Goal: Task Accomplishment & Management: Use online tool/utility

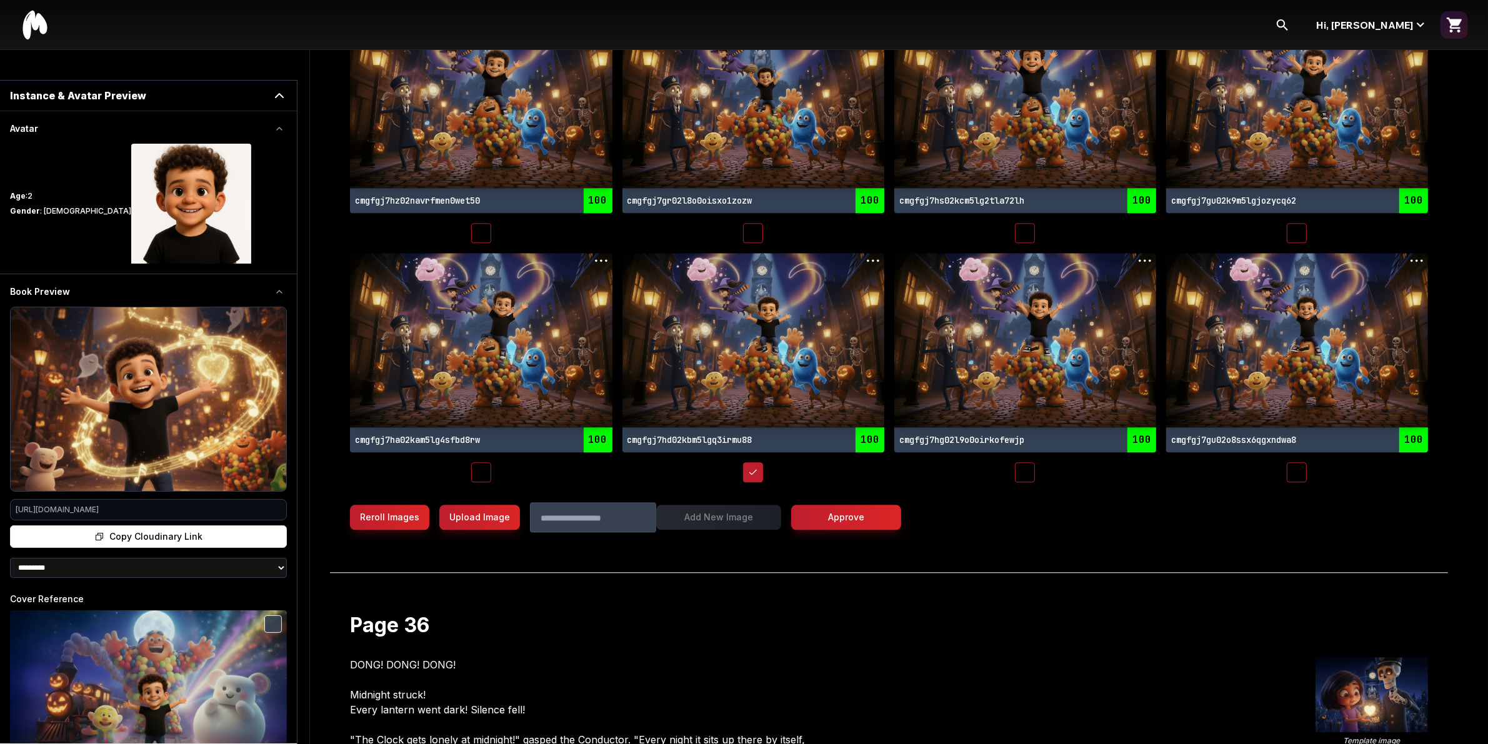
scroll to position [27416, 0]
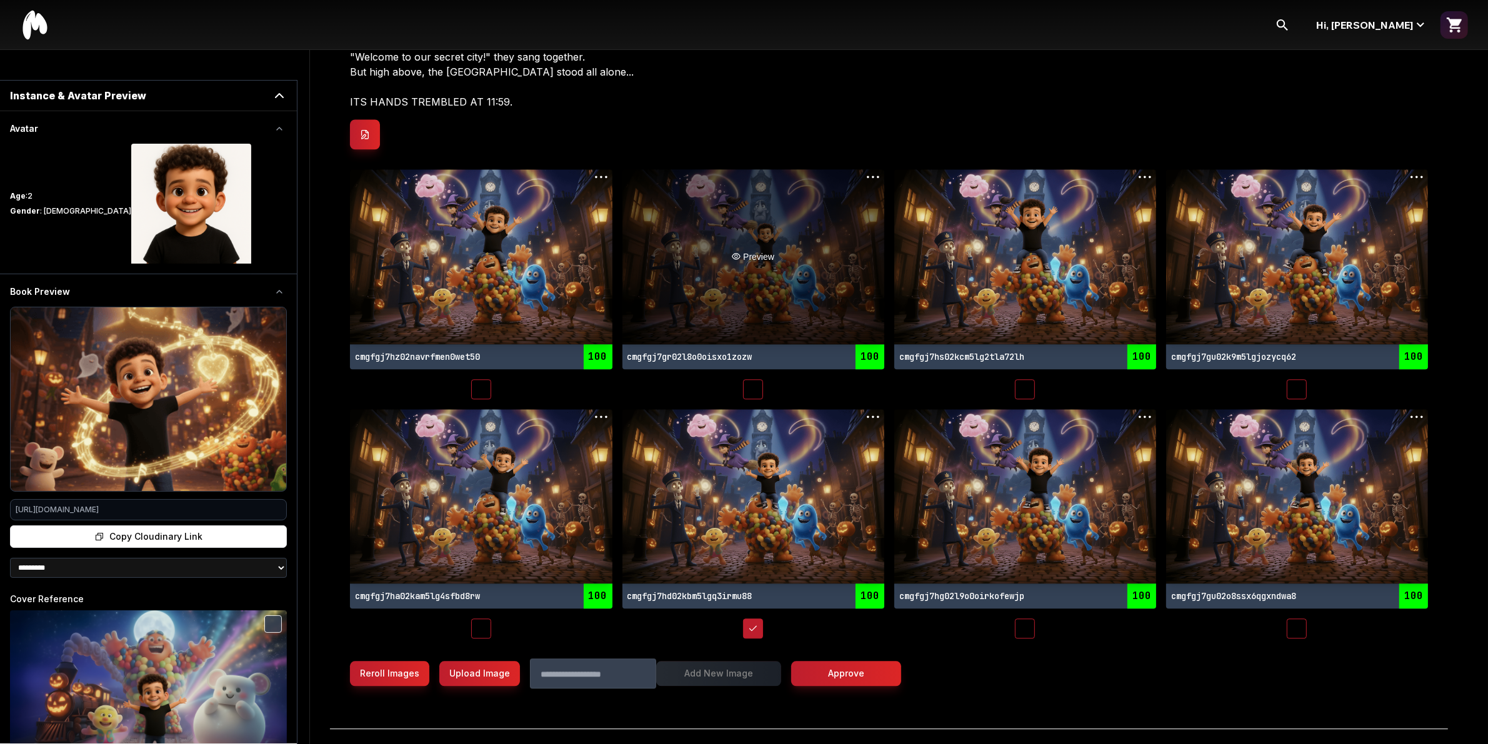
click at [748, 239] on div "Preview" at bounding box center [754, 256] width 262 height 174
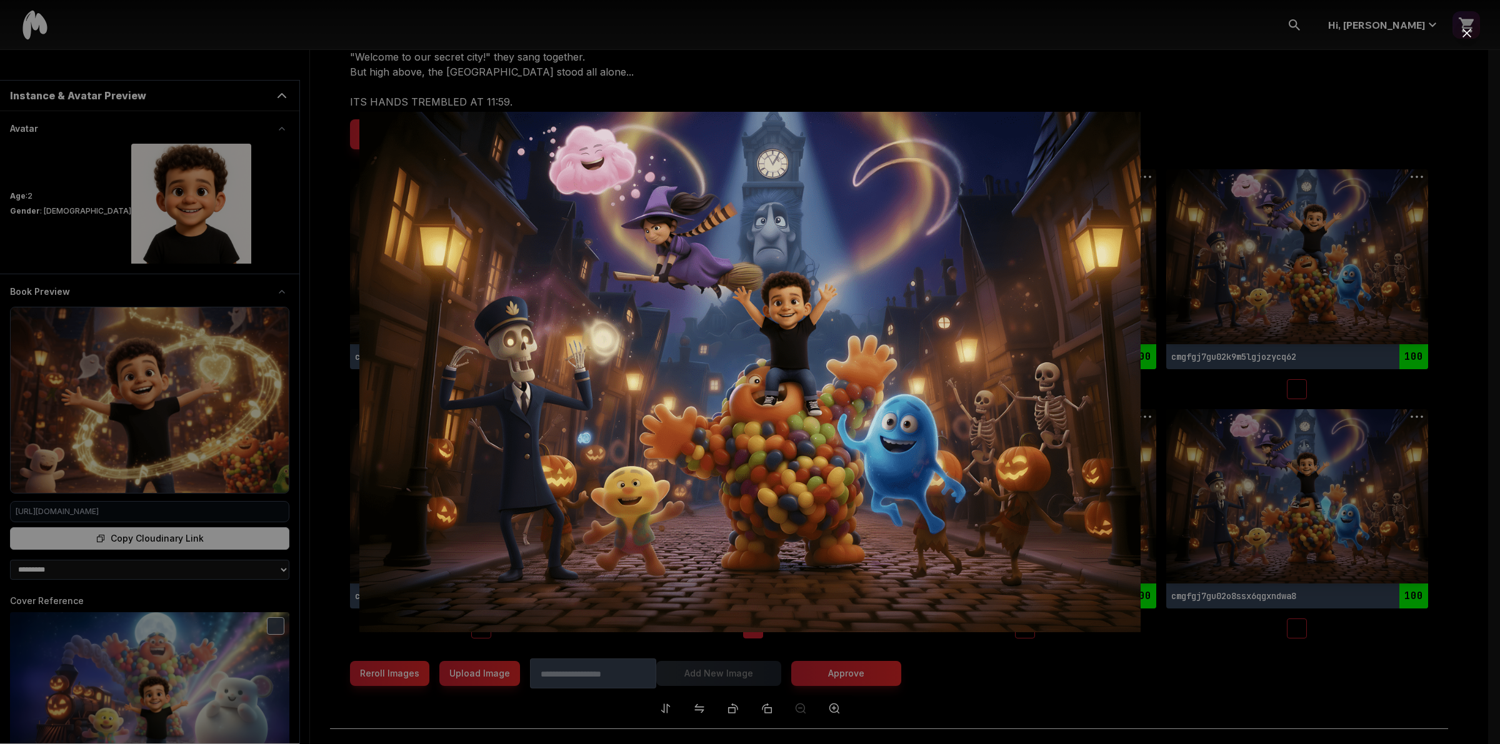
click at [1395, 321] on div at bounding box center [750, 372] width 1500 height 744
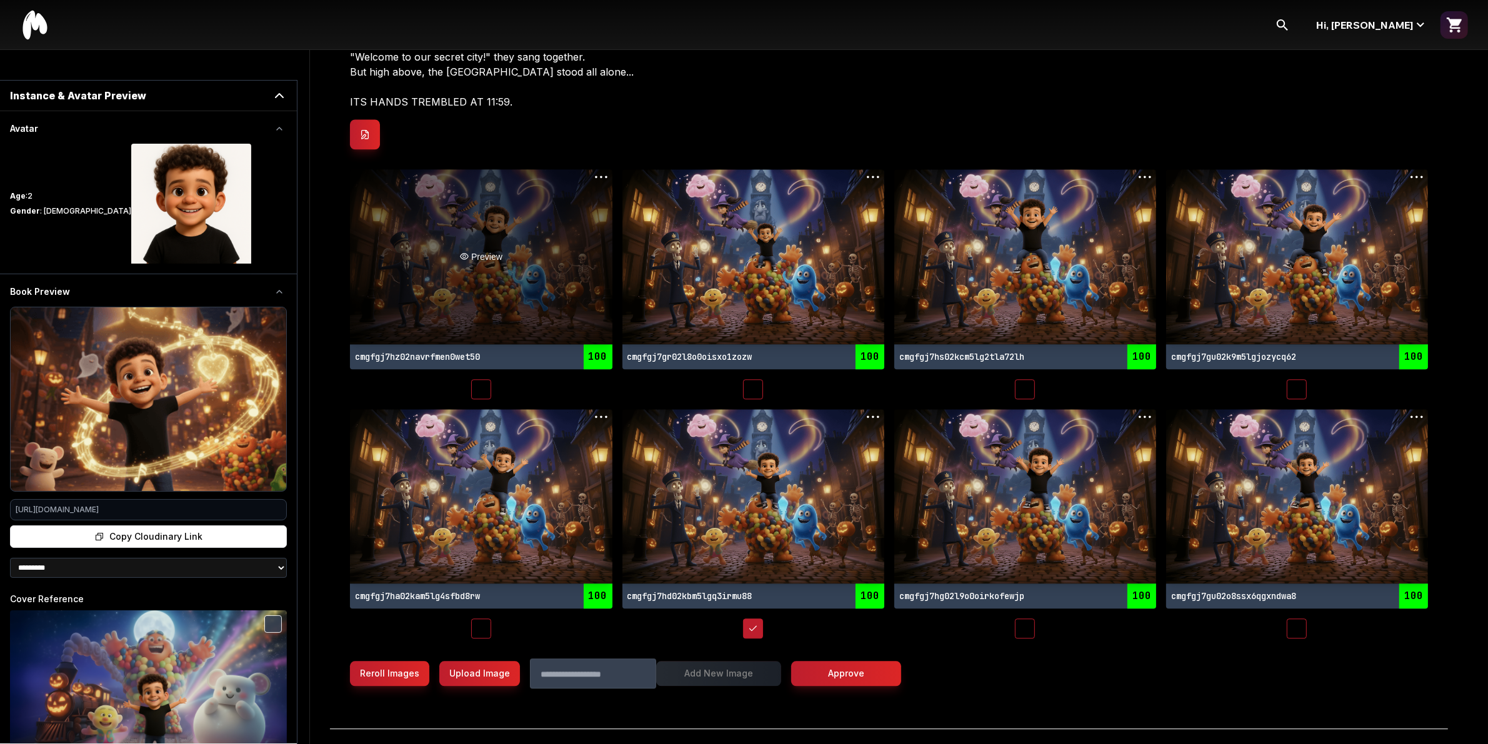
click at [498, 200] on div "Preview" at bounding box center [481, 256] width 262 height 174
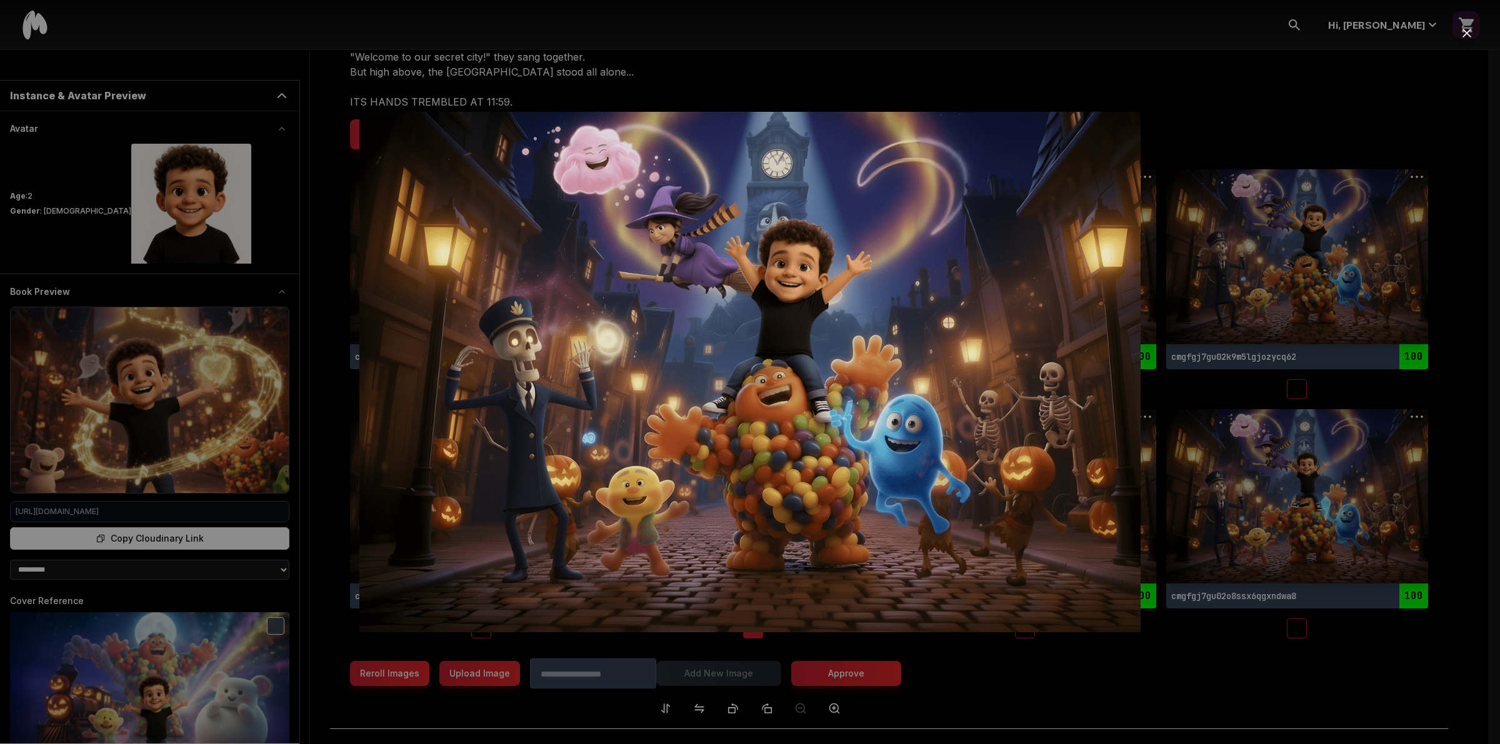
click at [1348, 336] on div at bounding box center [750, 372] width 1500 height 744
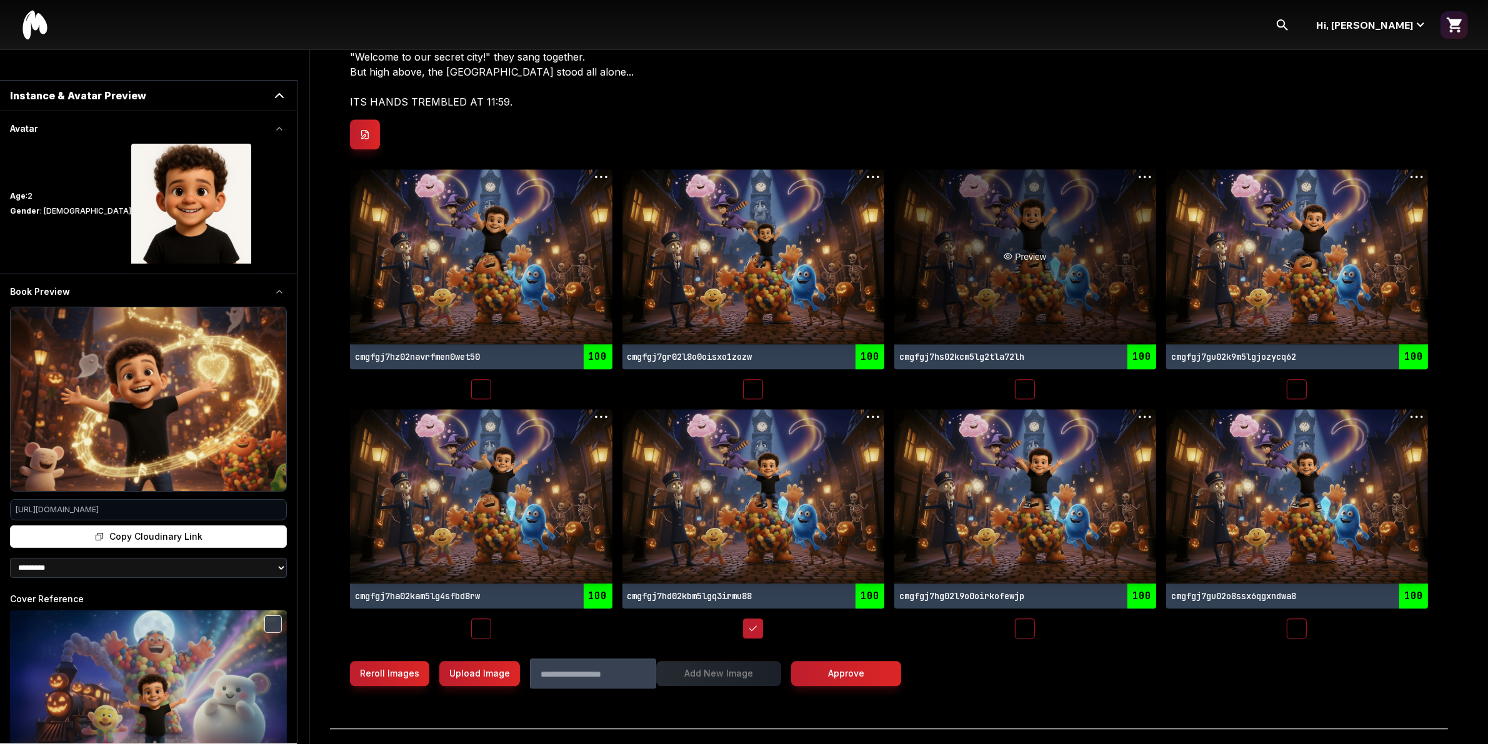
click at [1101, 232] on div "Preview" at bounding box center [1026, 256] width 262 height 174
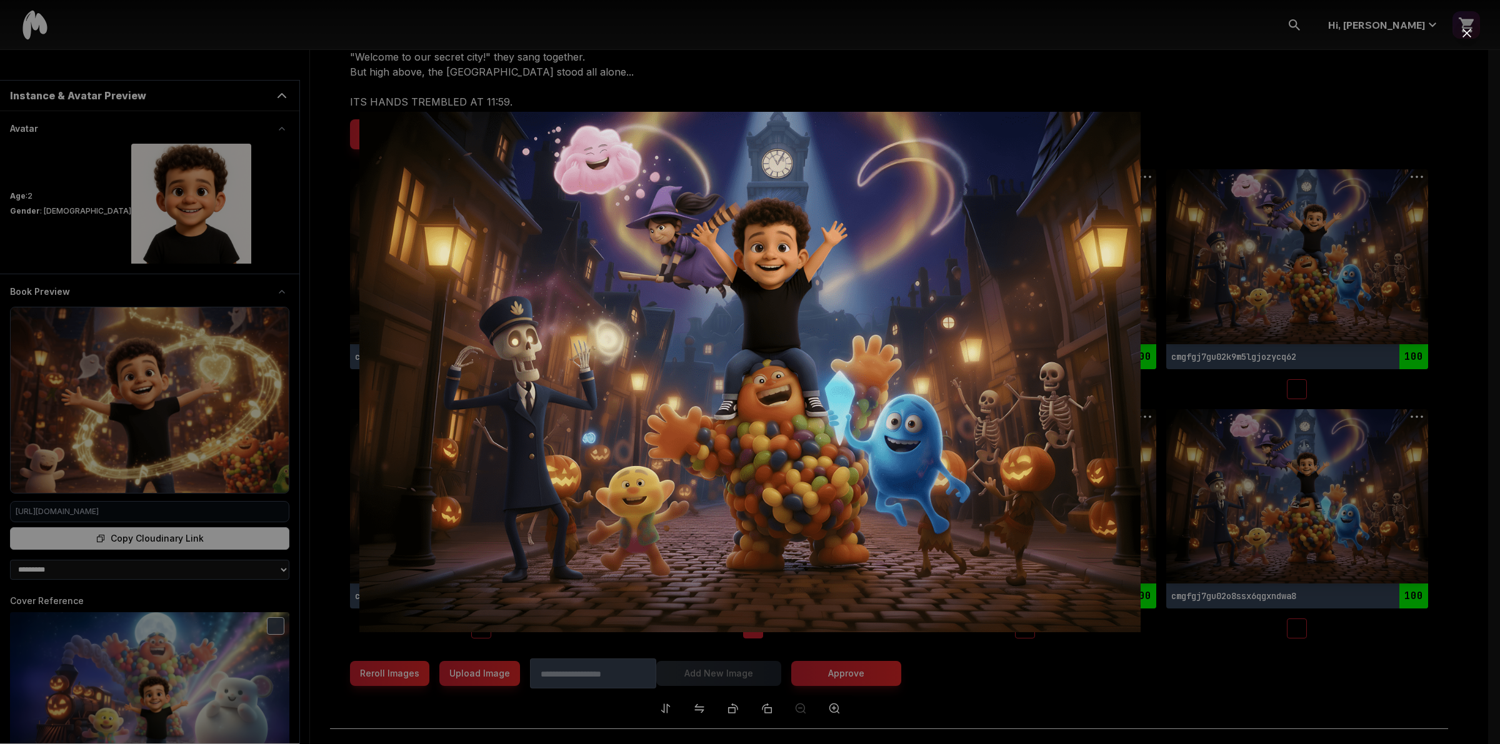
click at [1324, 416] on div at bounding box center [750, 372] width 1500 height 744
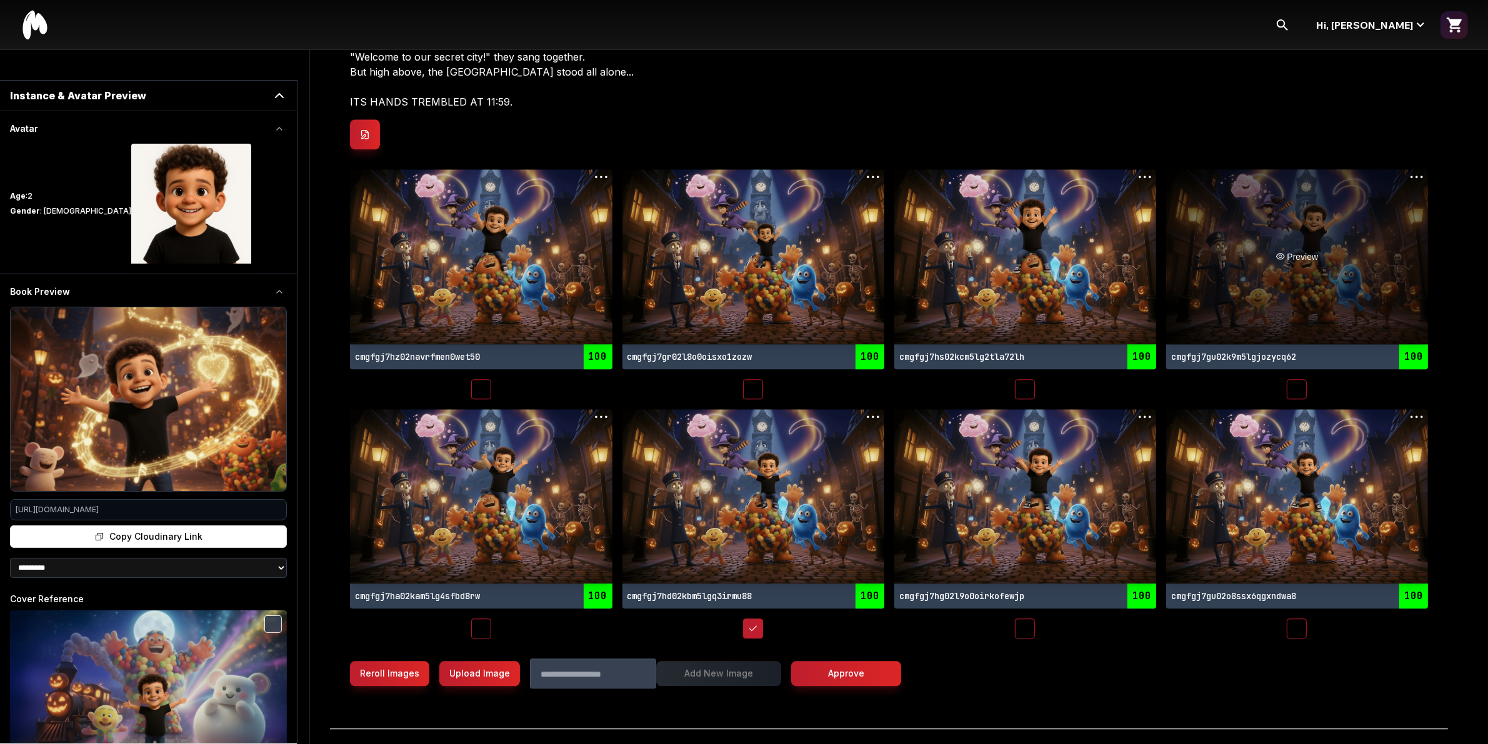
click at [1336, 249] on div "Preview" at bounding box center [1297, 256] width 262 height 174
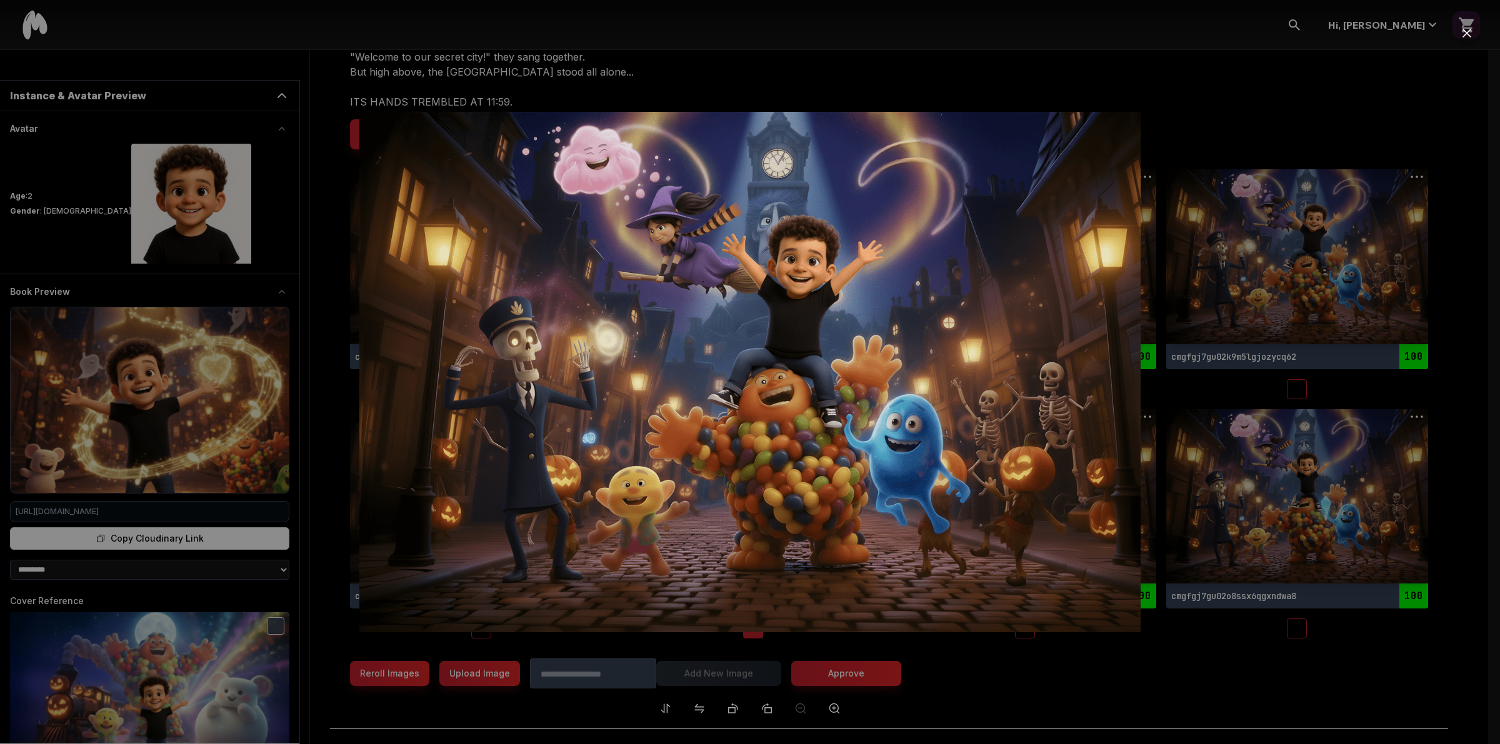
click at [1361, 496] on div at bounding box center [750, 372] width 1500 height 744
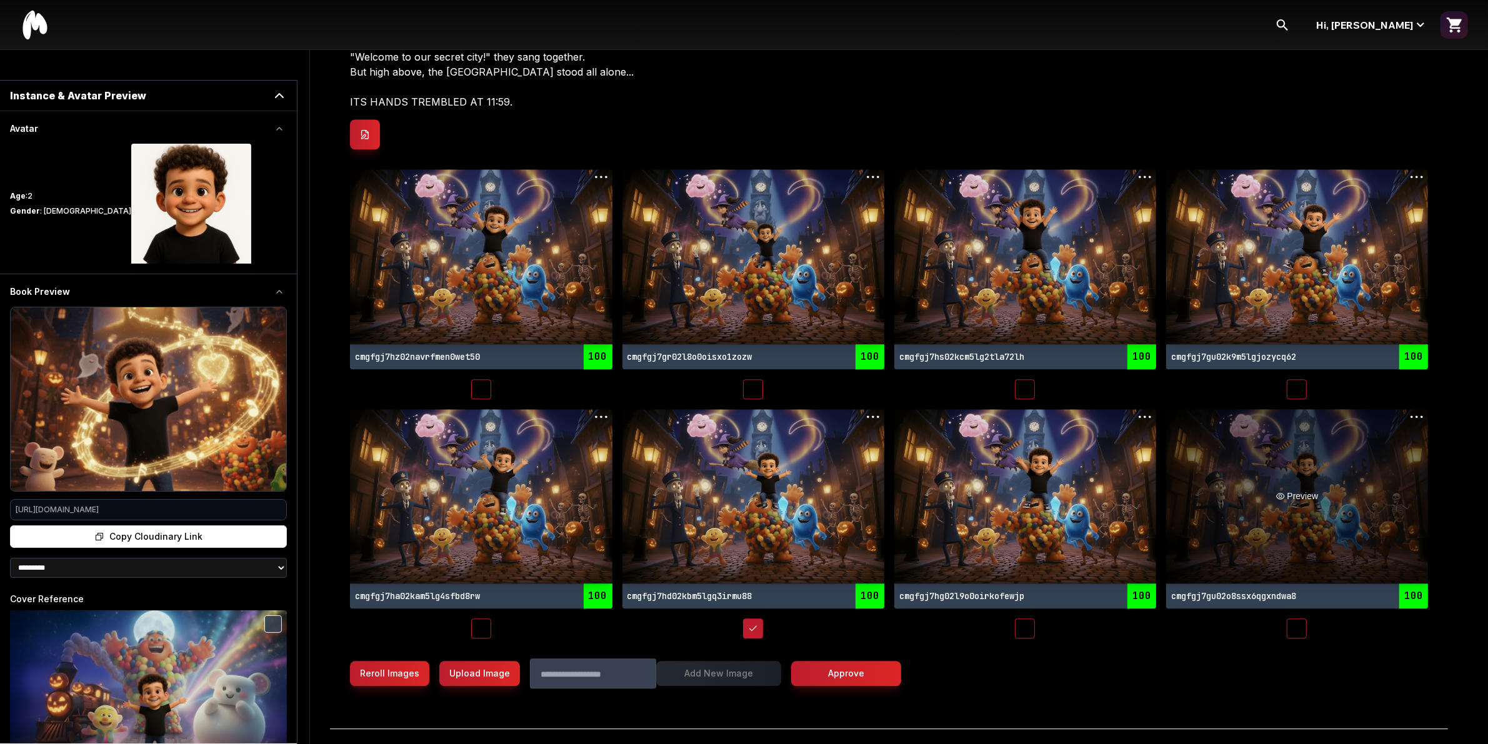
click at [1332, 514] on div "Preview" at bounding box center [1297, 496] width 262 height 174
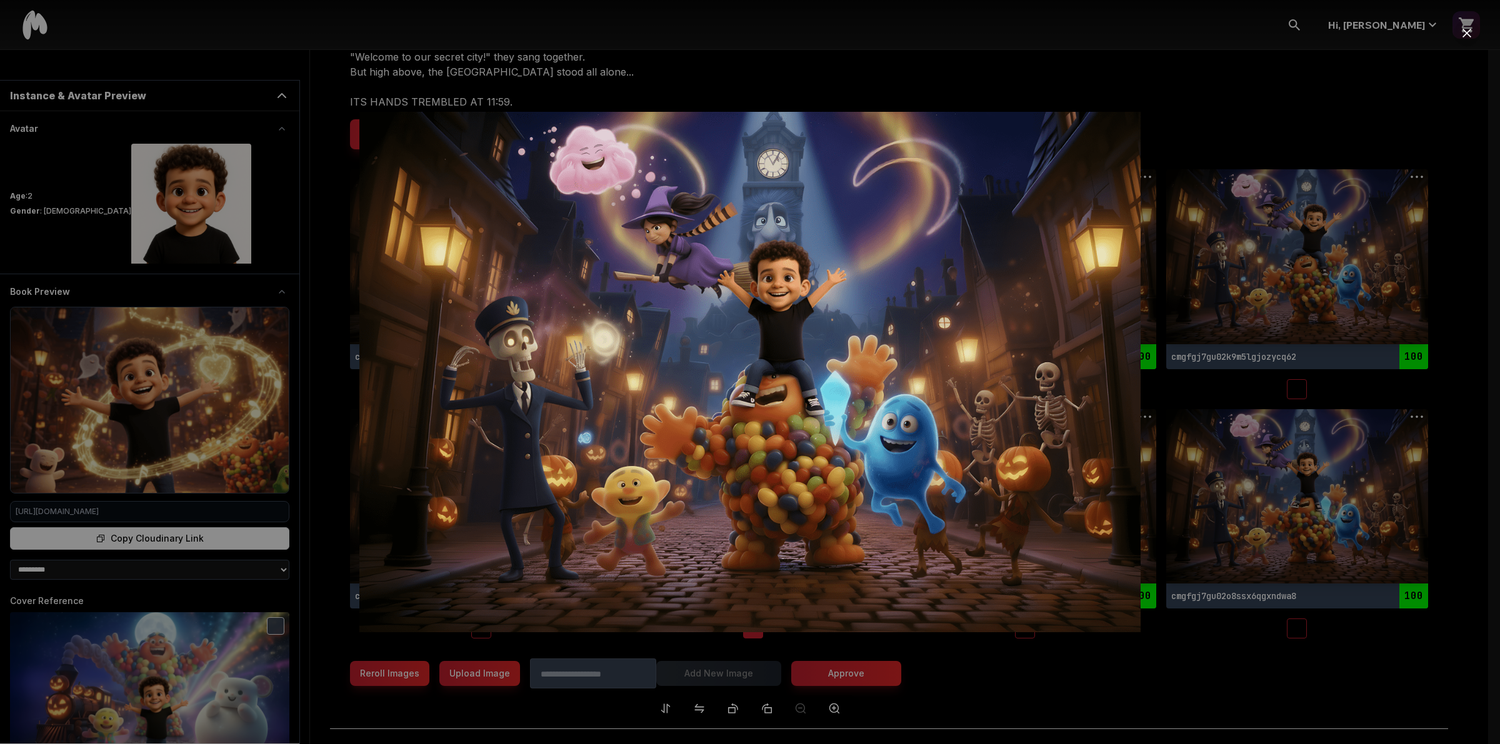
click at [1391, 460] on div at bounding box center [750, 372] width 1500 height 744
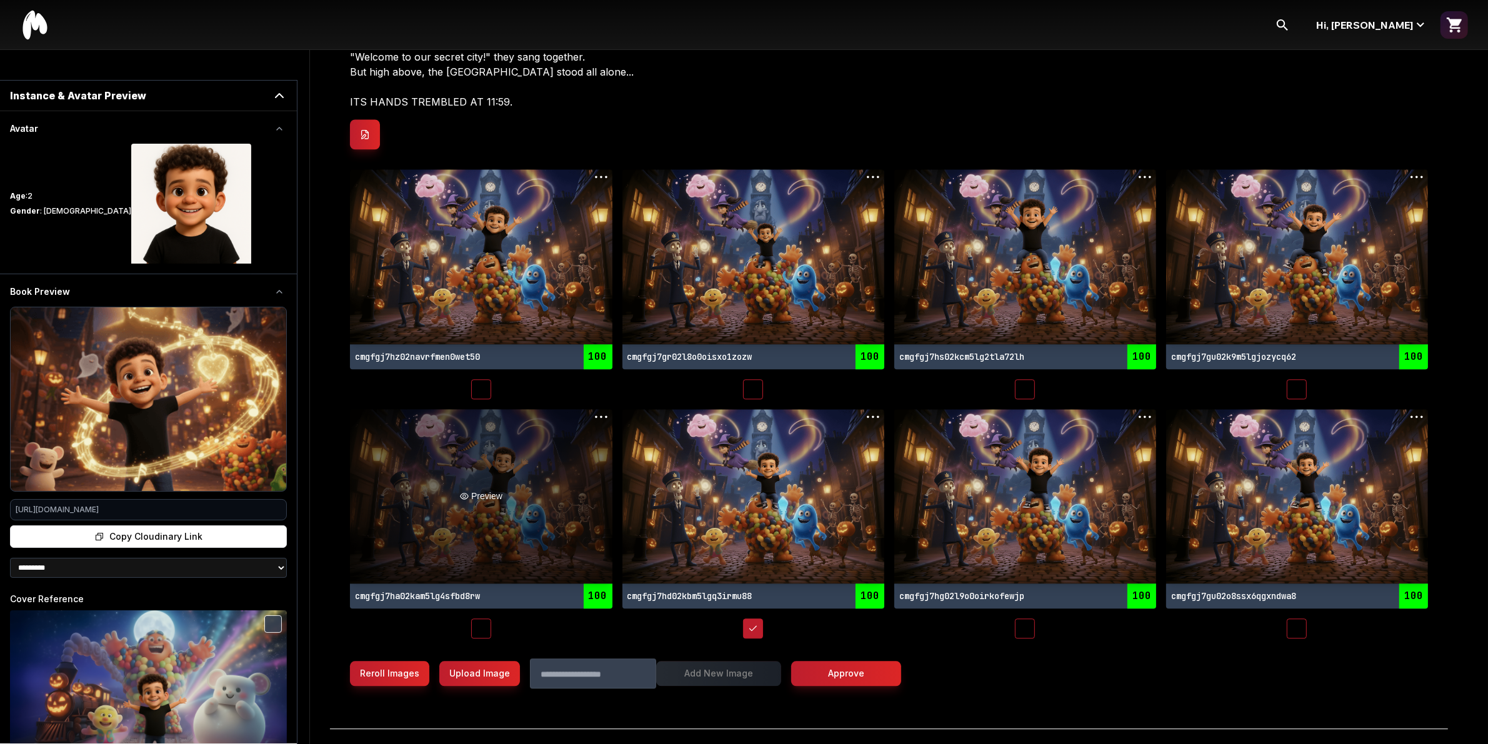
click at [544, 494] on div "Preview" at bounding box center [481, 496] width 262 height 174
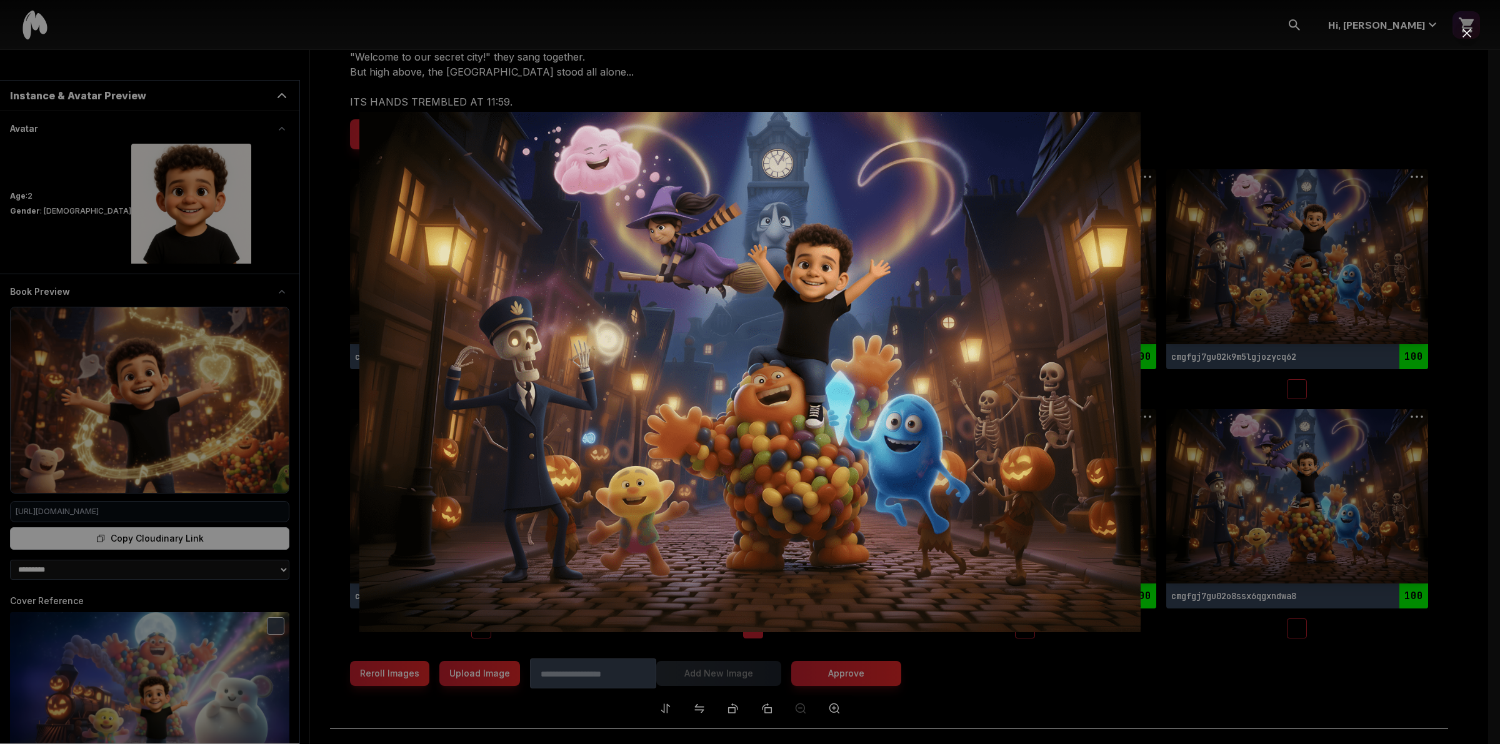
click at [1360, 497] on div at bounding box center [750, 372] width 1500 height 744
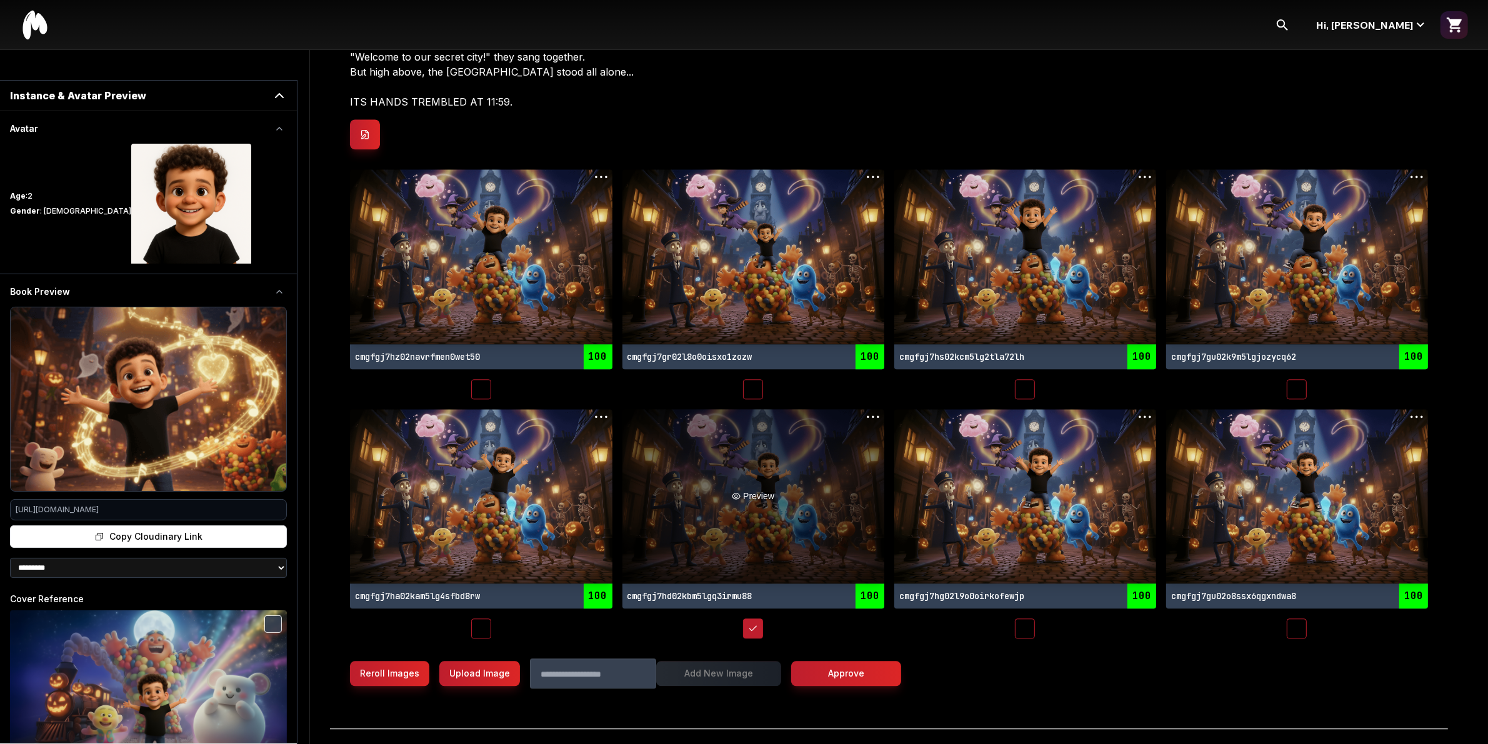
click at [870, 517] on div "Preview" at bounding box center [754, 496] width 262 height 174
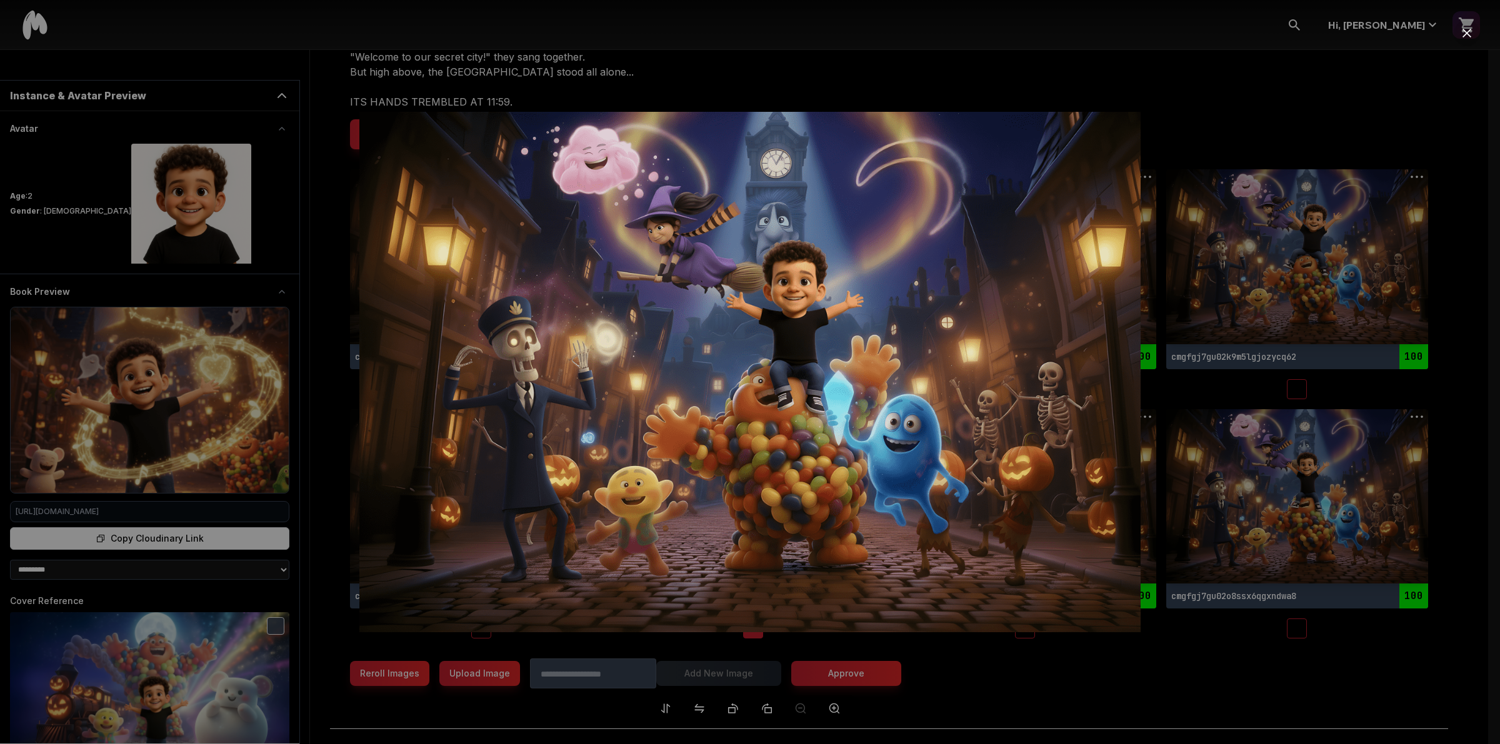
click at [1405, 507] on div at bounding box center [750, 372] width 1500 height 744
